Goal: Find specific page/section: Find specific page/section

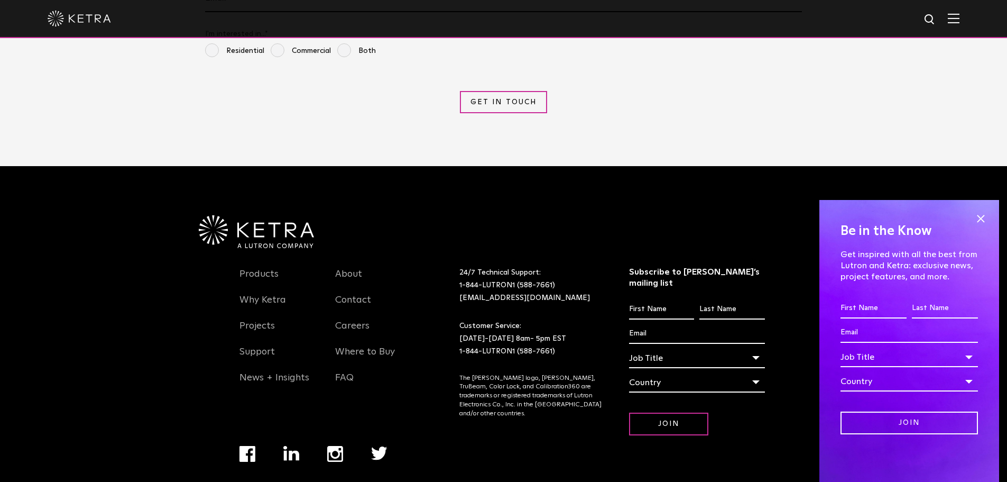
scroll to position [2574, 0]
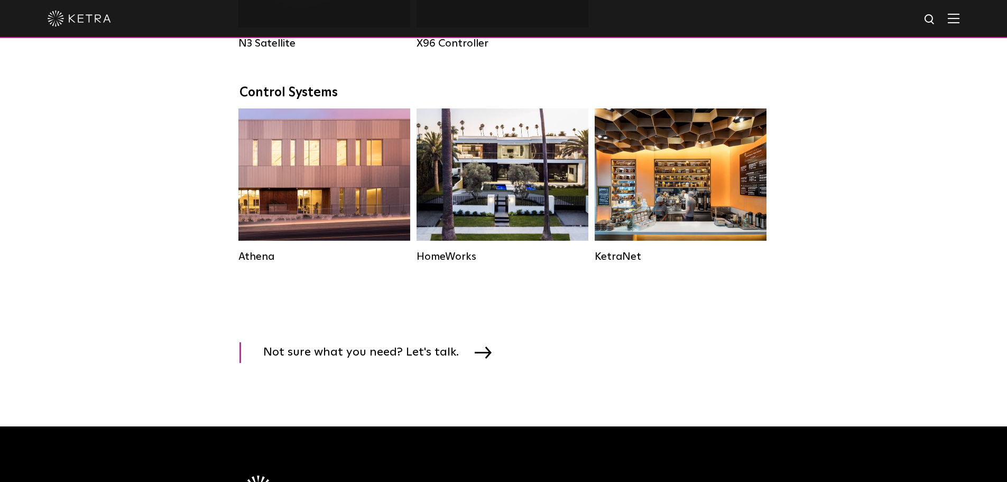
scroll to position [1534, 0]
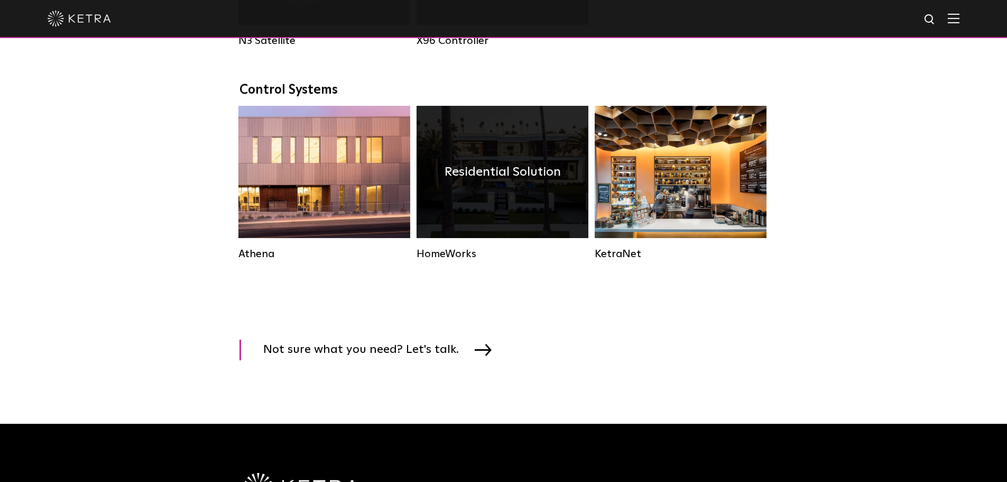
click at [468, 260] on div "HomeWorks" at bounding box center [503, 253] width 172 height 13
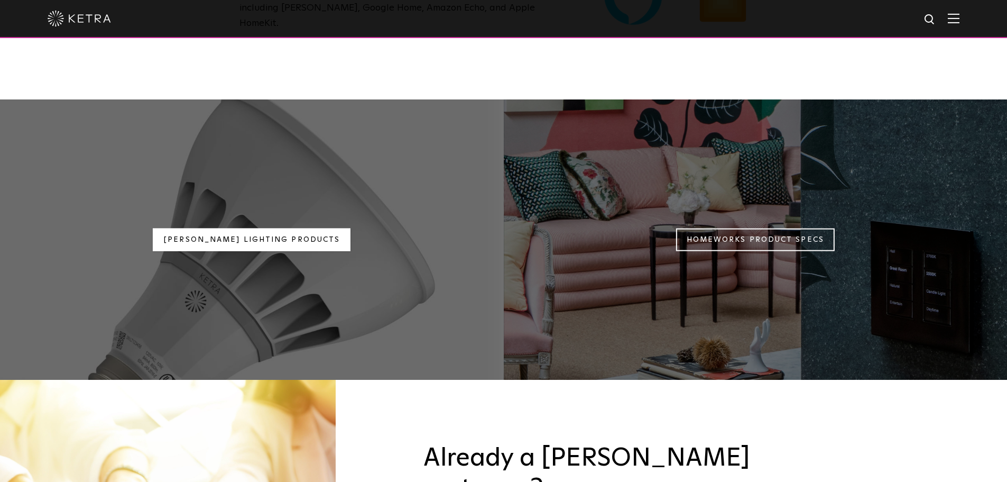
scroll to position [899, 0]
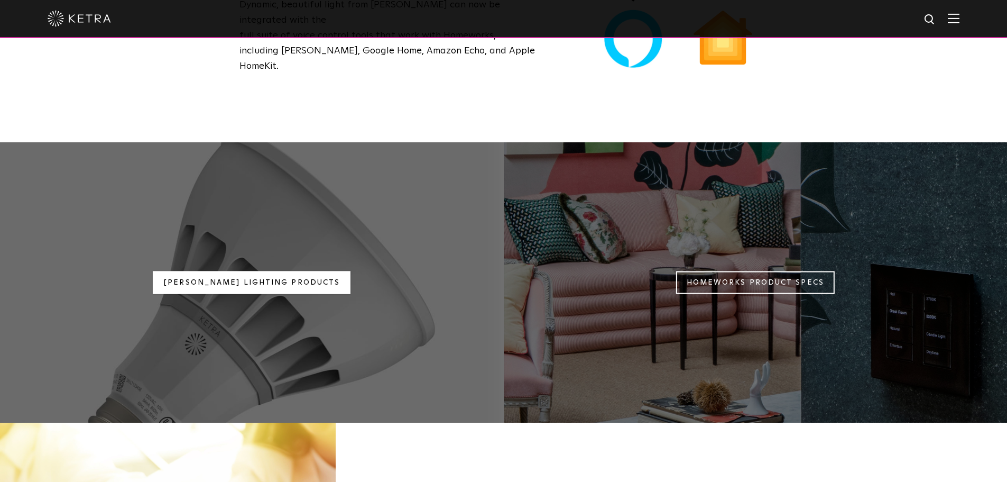
click at [280, 271] on link "[PERSON_NAME] Lighting Products" at bounding box center [252, 282] width 198 height 23
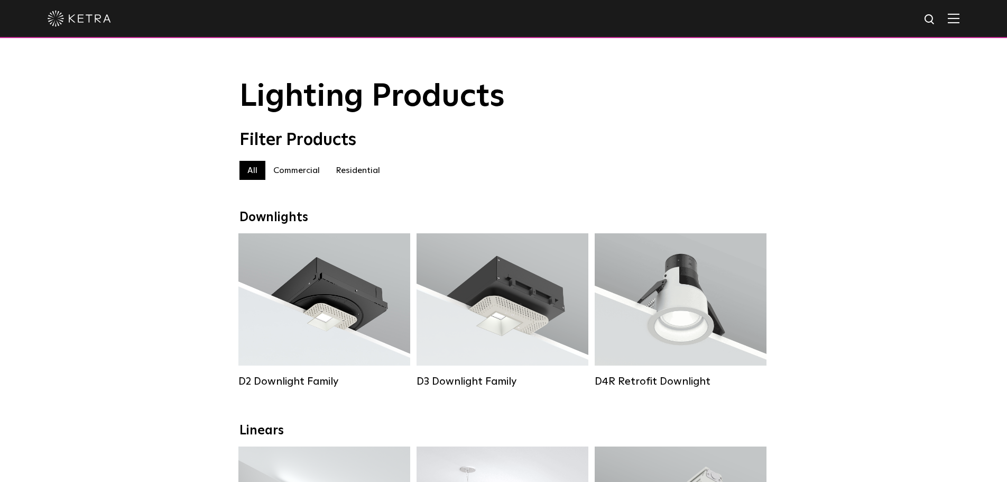
click at [364, 178] on label "Residential" at bounding box center [358, 170] width 60 height 19
